Goal: Information Seeking & Learning: Understand process/instructions

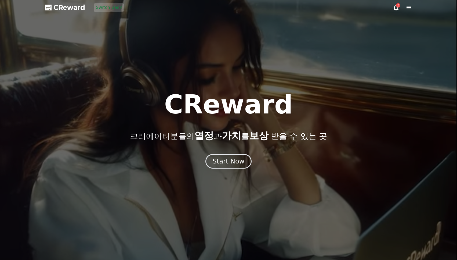
click at [407, 11] on div at bounding box center [228, 130] width 457 height 260
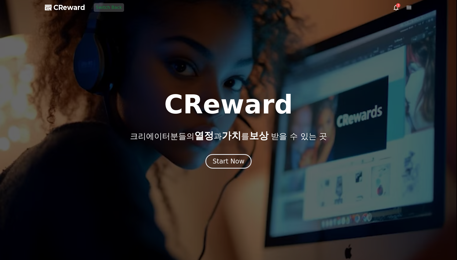
click at [407, 10] on icon at bounding box center [409, 7] width 6 height 6
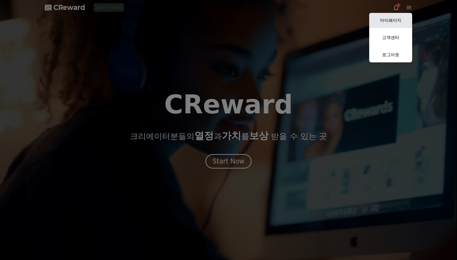
click at [400, 20] on link "마이페이지" at bounding box center [390, 20] width 43 height 15
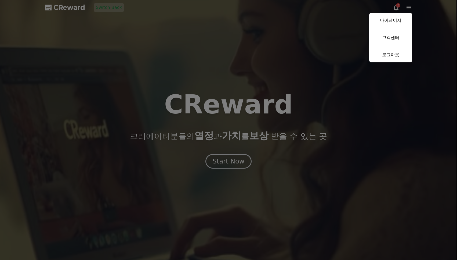
select select "**********"
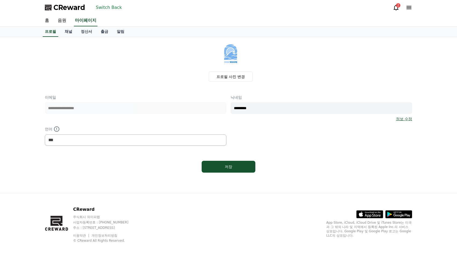
select select "**********"
drag, startPoint x: 75, startPoint y: 77, endPoint x: 90, endPoint y: 39, distance: 40.7
click at [75, 77] on div "프로필 사진 변경" at bounding box center [230, 61] width 363 height 40
drag, startPoint x: 81, startPoint y: 31, endPoint x: 78, endPoint y: 31, distance: 2.7
click at [81, 31] on link "정산서" at bounding box center [87, 32] width 20 height 10
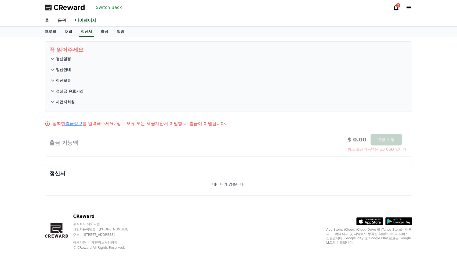
click at [69, 31] on link "채널" at bounding box center [68, 32] width 16 height 10
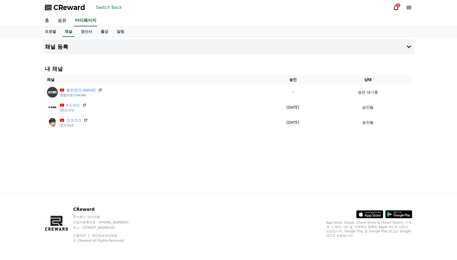
click at [32, 86] on div "채널 등록 내 채널 채널 승인 상태 짧은명언:AWAKE @짧은명언awake - 승인 대기중 K도파민 @k도파민 2025-09-19 09-19 …" at bounding box center [228, 115] width 457 height 156
click at [200, 65] on h4 "내 채널" at bounding box center [228, 69] width 367 height 8
click at [113, 49] on button "채널 등록" at bounding box center [229, 46] width 372 height 15
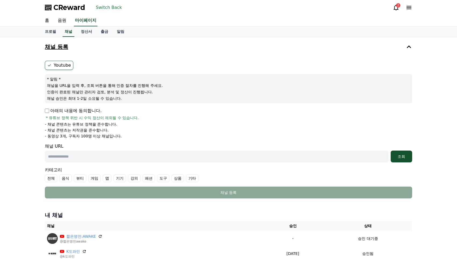
click at [113, 49] on button "채널 등록" at bounding box center [229, 46] width 372 height 15
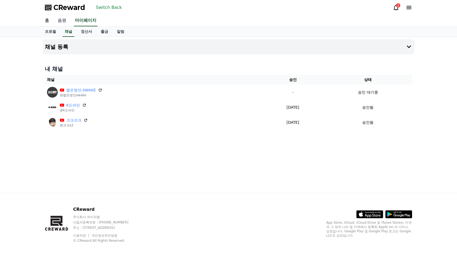
click at [64, 24] on link "음원" at bounding box center [61, 20] width 17 height 11
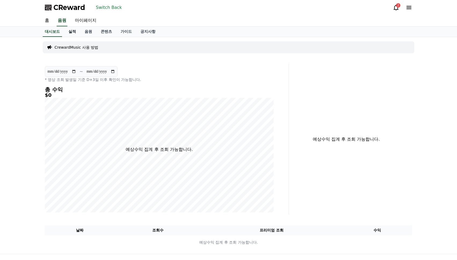
click at [70, 31] on link "실적" at bounding box center [72, 32] width 16 height 10
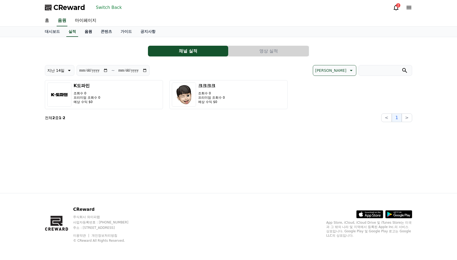
click at [80, 31] on link "음원" at bounding box center [88, 32] width 16 height 10
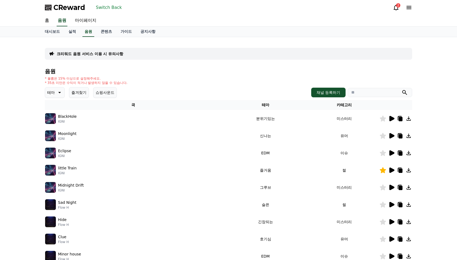
click at [409, 8] on icon at bounding box center [409, 7] width 6 height 6
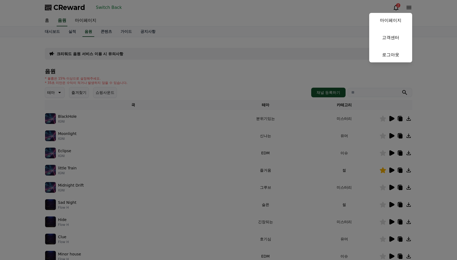
click at [121, 88] on button "close" at bounding box center [228, 130] width 457 height 260
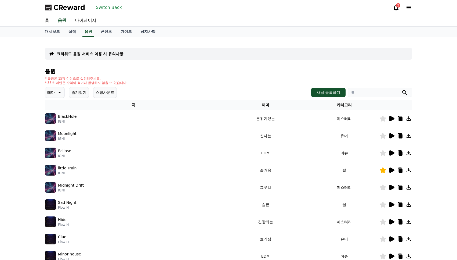
click at [411, 8] on icon at bounding box center [409, 7] width 6 height 6
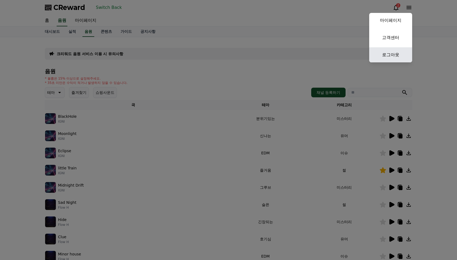
click at [385, 49] on link "로그아웃" at bounding box center [390, 54] width 43 height 15
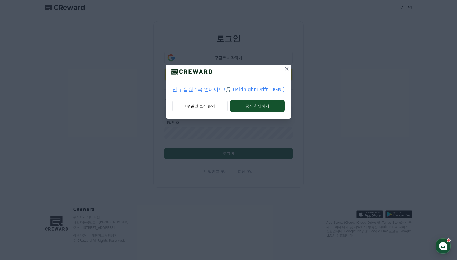
type input "**********"
click at [284, 67] on icon at bounding box center [287, 69] width 6 height 6
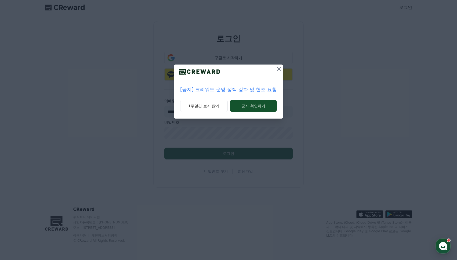
click at [282, 69] on button at bounding box center [279, 68] width 9 height 9
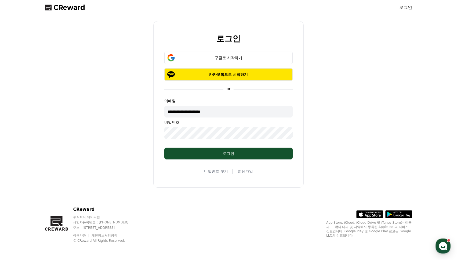
click at [323, 85] on div "**********" at bounding box center [229, 103] width 372 height 173
click at [79, 236] on link "이용약관" at bounding box center [81, 235] width 17 height 4
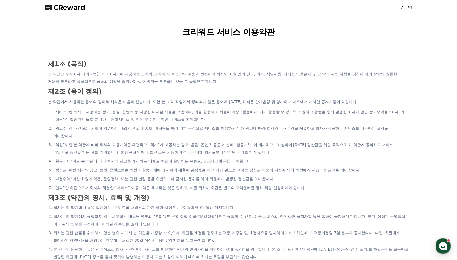
click at [155, 122] on li "“서비스”란 회사가 제공하는 광고, 음원, 콘텐츠 등 다양한 디지털 자원을 포함하며, 이를 활용하여 회원이 각종 “활동매체”에서 활동할 수 있…" at bounding box center [231, 115] width 356 height 15
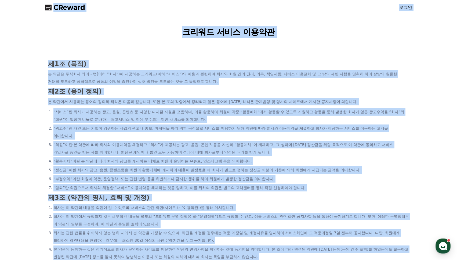
copy div "LOremip dol sita con adip e9s (do) e tem inci utla(et “do”)m aliq enim(ad “min”…"
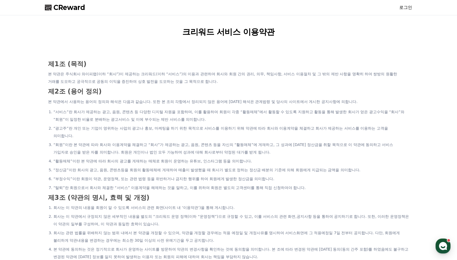
click at [166, 117] on li "“서비스”란 회사가 제공하는 광고, 음원, 콘텐츠 등 다양한 디지털 자원을 포함하며, 이를 활용하여 회원이 각종 “활동매체”에서 활동할 수 있…" at bounding box center [231, 115] width 356 height 15
click at [104, 31] on h1 "크리워드 서비스 이용약관" at bounding box center [229, 32] width 372 height 12
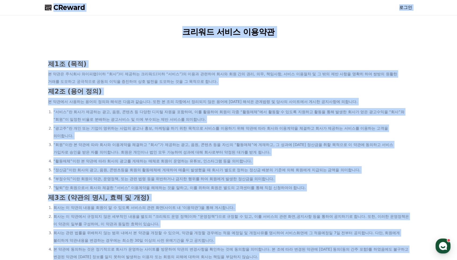
copy div "LOremip dol sita con adip e9s (do) e tem inci utla(et “do”)m aliq enim(ad “min”…"
click at [244, 92] on h3 "제2조 (용어 정의)" at bounding box center [228, 91] width 361 height 7
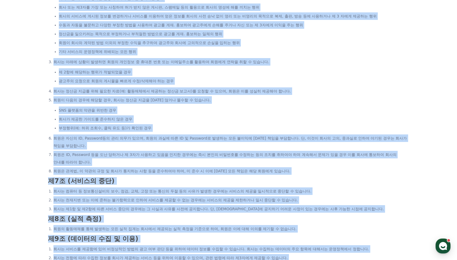
scroll to position [974, 0]
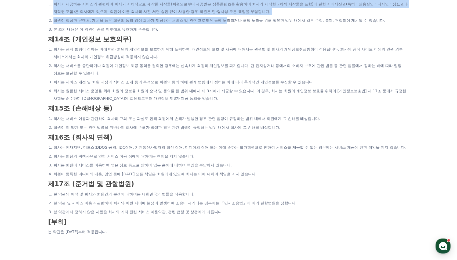
drag, startPoint x: 190, startPoint y: 31, endPoint x: 124, endPoint y: 177, distance: 160.9
copy div "lore ips dolo s5a (co) a eli sedd eius(te “in”)u labo etdo(ma “ali”)e adm veni …"
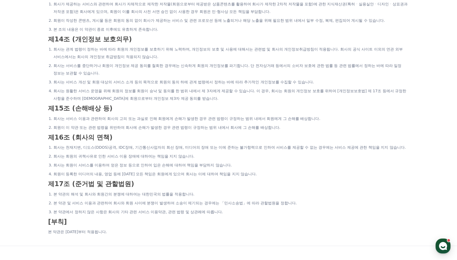
click at [239, 170] on li "회원이 등록한 미디어의 내용, 영업 등에 [DATE] 모든 책임은 회원에게 있으며 회사는 이에 대하여 책임을 지지 않습니다." at bounding box center [231, 174] width 356 height 8
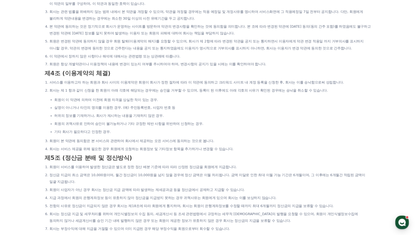
scroll to position [223, 0]
